Goal: Task Accomplishment & Management: Use online tool/utility

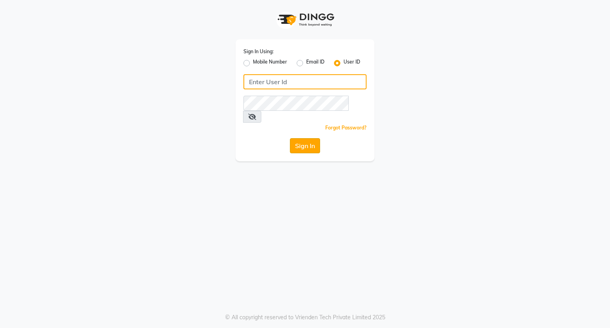
type input "[EMAIL_ADDRESS][DOMAIN_NAME]"
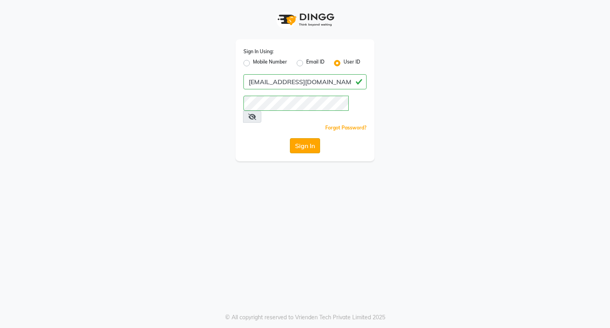
click at [300, 138] on button "Sign In" at bounding box center [305, 145] width 30 height 15
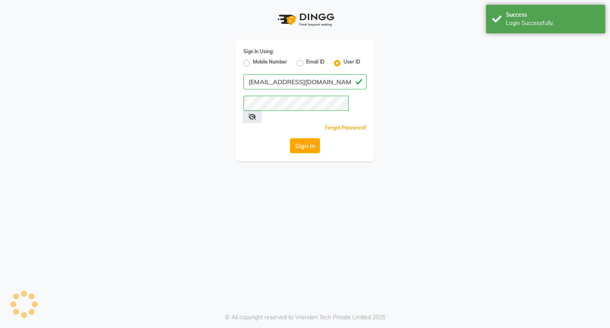
select select "8444"
select select "service"
